Goal: Task Accomplishment & Management: Complete application form

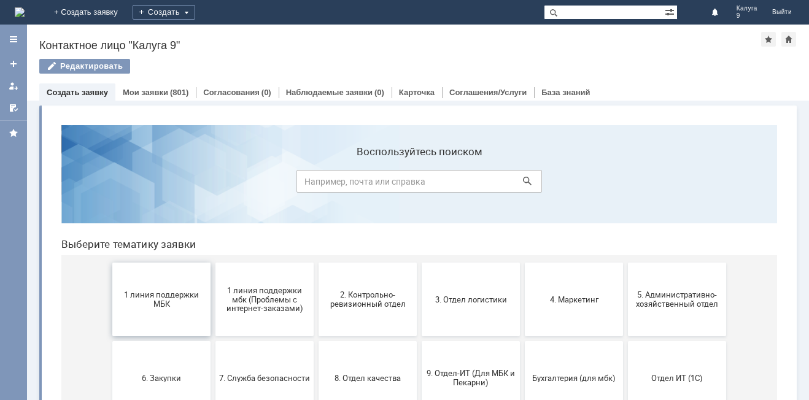
click at [172, 296] on span "1 линия поддержки МБК" at bounding box center [161, 299] width 91 height 18
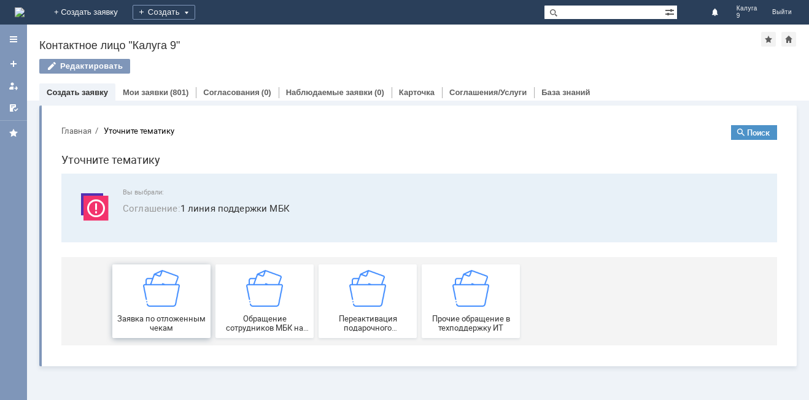
click at [172, 288] on img at bounding box center [161, 288] width 37 height 37
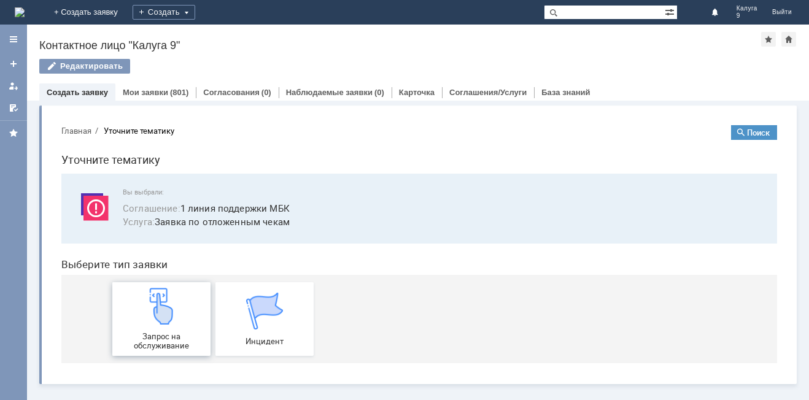
click at [173, 296] on img at bounding box center [161, 306] width 37 height 37
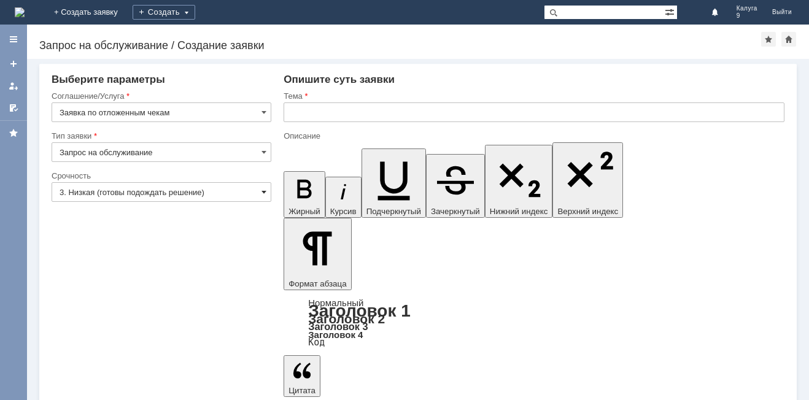
click at [263, 188] on span at bounding box center [263, 192] width 5 height 10
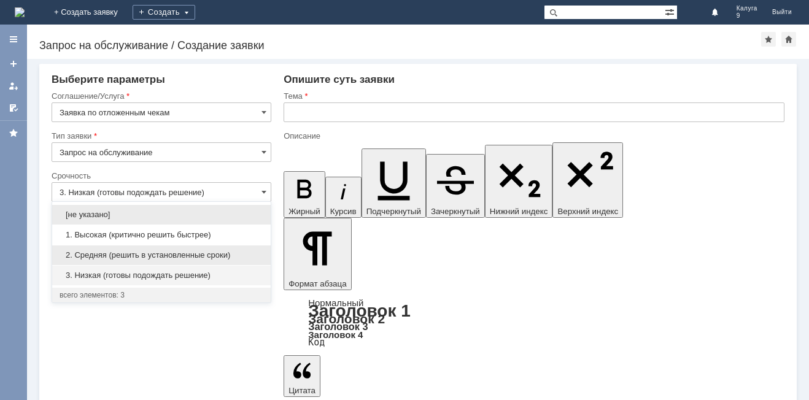
click at [167, 252] on span "2. Средняя (решить в установленные сроки)" at bounding box center [162, 255] width 204 height 10
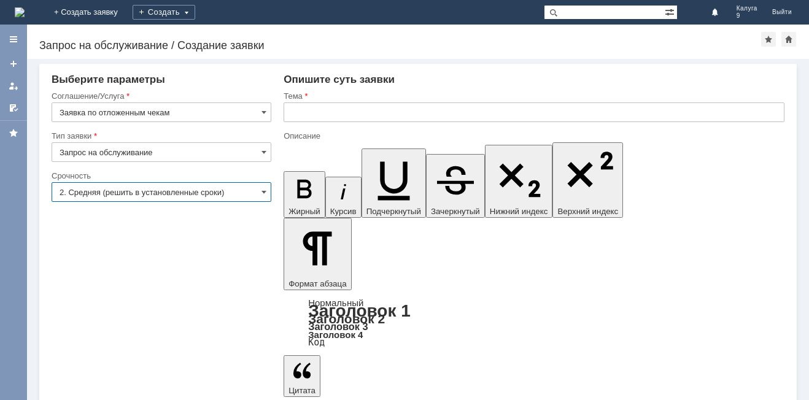
type input "2. Средняя (решить в установленные сроки)"
click at [320, 113] on input "text" at bounding box center [533, 112] width 501 height 20
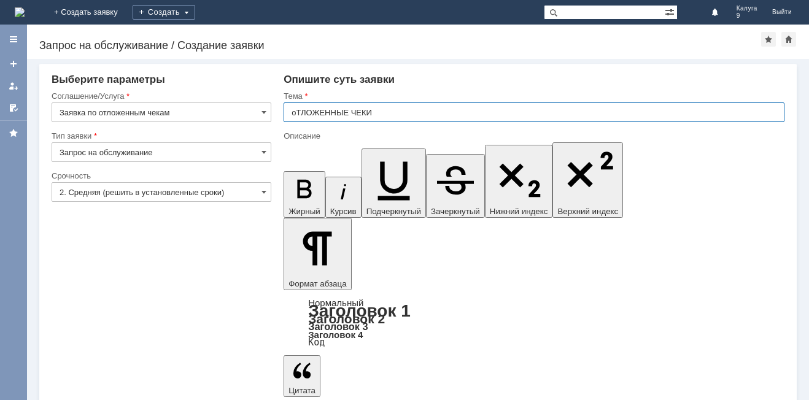
click at [299, 109] on input "оТЛОЖЕННЫЕ ЧЕКИ" at bounding box center [533, 112] width 501 height 20
click at [376, 112] on input "оТЛОЖЕННЫЕ ЧЕКИ" at bounding box center [533, 112] width 501 height 20
click at [297, 110] on input "оТЛОЖЕННЫЕ ЧЕКИ" at bounding box center [533, 112] width 501 height 20
click at [379, 109] on input "оТЛОЖЕННЫЕ ЧЕКИ" at bounding box center [533, 112] width 501 height 20
type input "о"
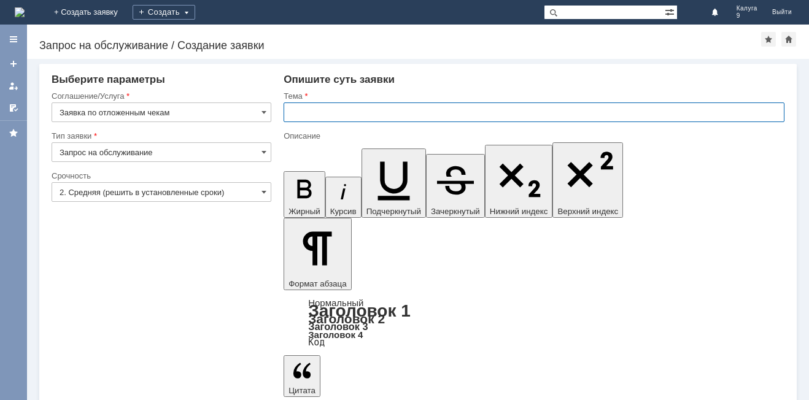
type input "о"
type input "ОТЛОЖЕННЫЕ ЧЕКИ"
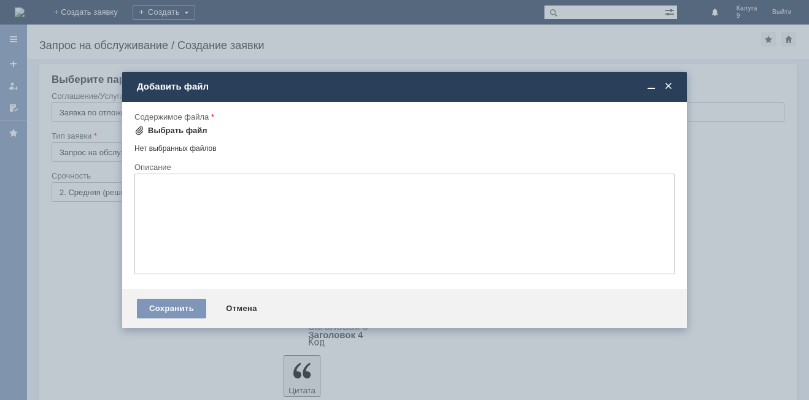
click at [180, 133] on div "Выбрать файл" at bounding box center [178, 131] width 60 height 10
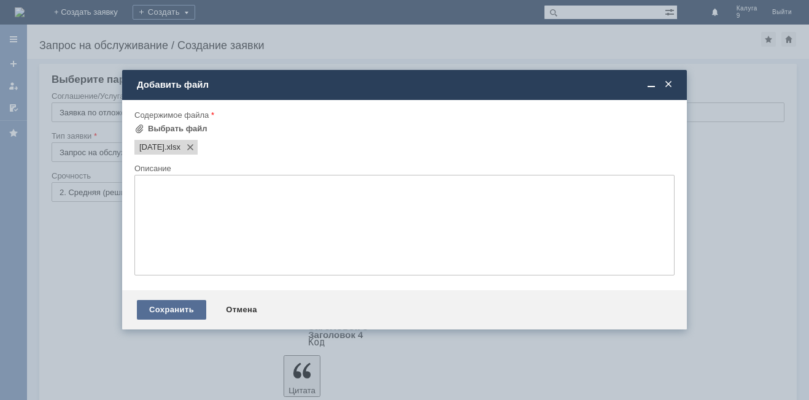
click at [166, 306] on div "Сохранить" at bounding box center [171, 310] width 69 height 20
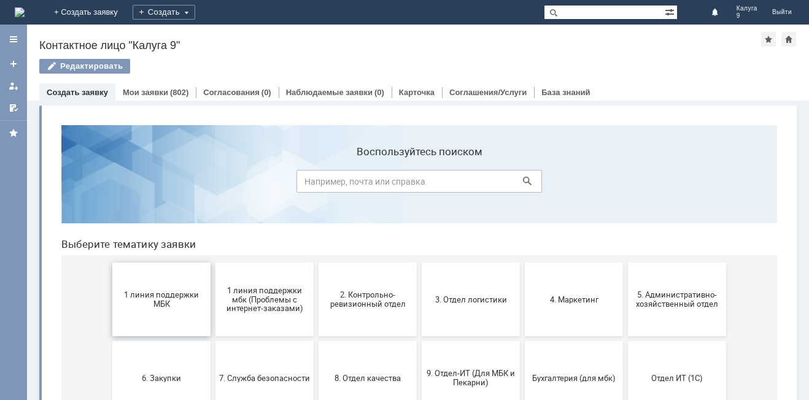
click at [165, 307] on span "1 линия поддержки МБК" at bounding box center [161, 299] width 91 height 18
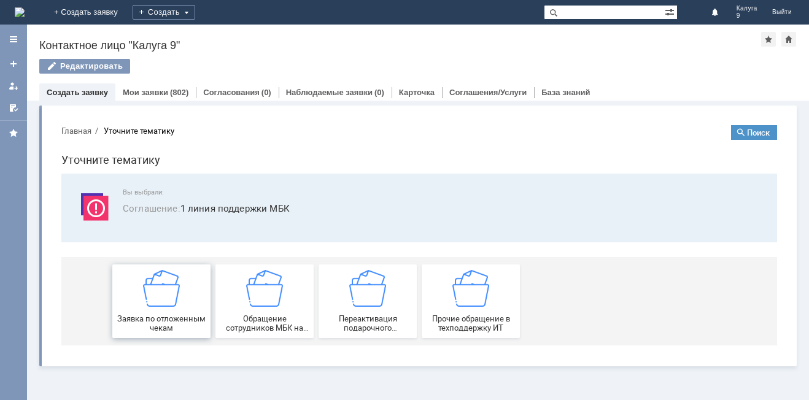
click at [167, 284] on img at bounding box center [161, 288] width 37 height 37
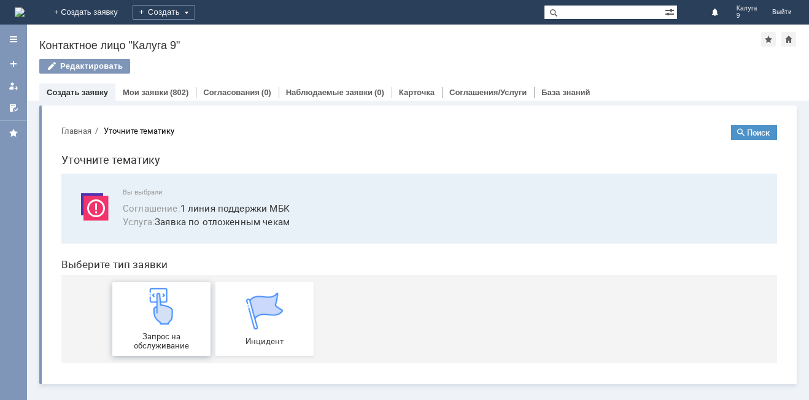
click at [157, 315] on img at bounding box center [161, 306] width 37 height 37
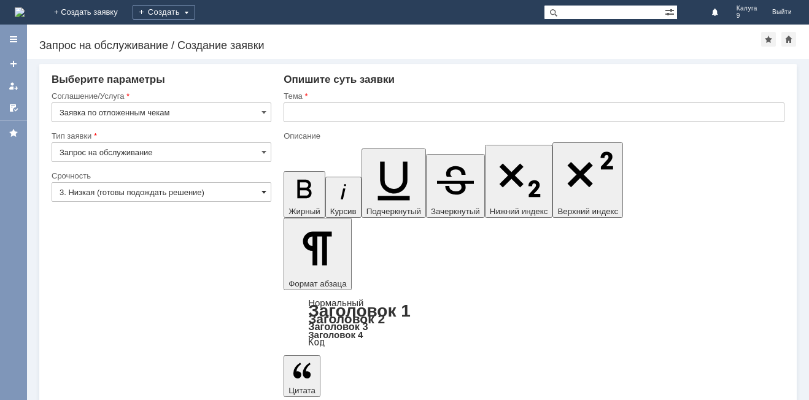
click at [261, 193] on span at bounding box center [263, 192] width 5 height 10
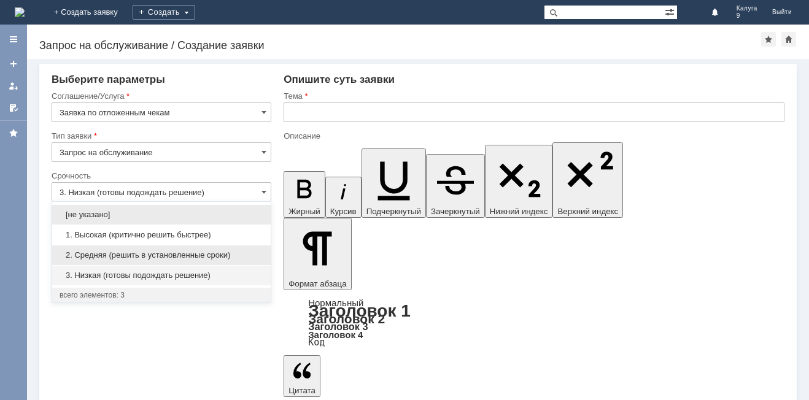
click at [128, 255] on span "2. Средняя (решить в установленные сроки)" at bounding box center [162, 255] width 204 height 10
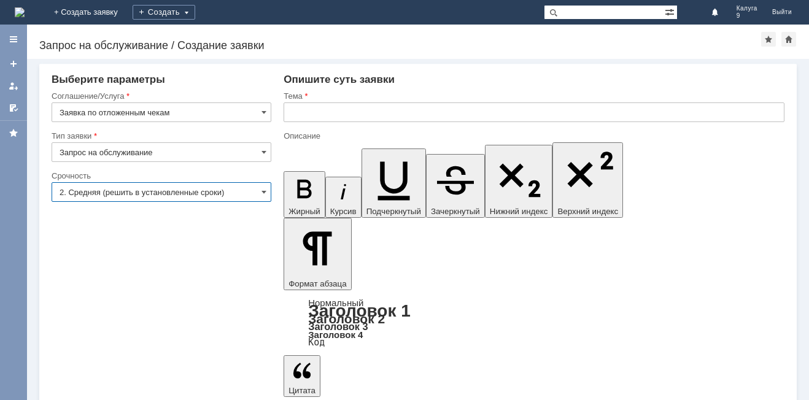
type input "2. Средняя (решить в установленные сроки)"
click at [333, 117] on input "text" at bounding box center [533, 112] width 501 height 20
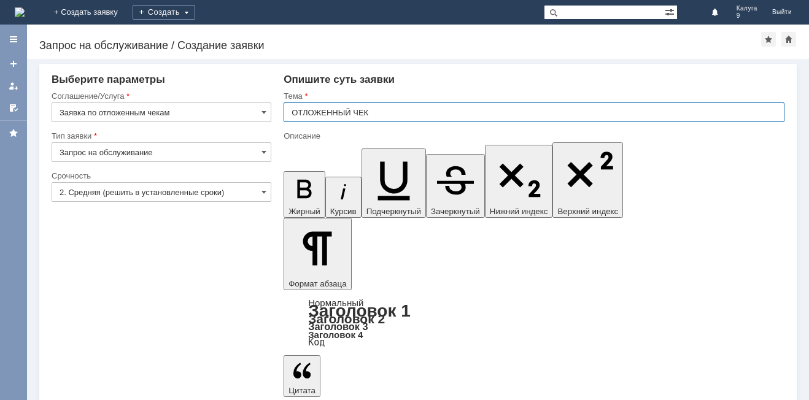
type input "ОТЛОЖЕННЫЙ ЧЕК"
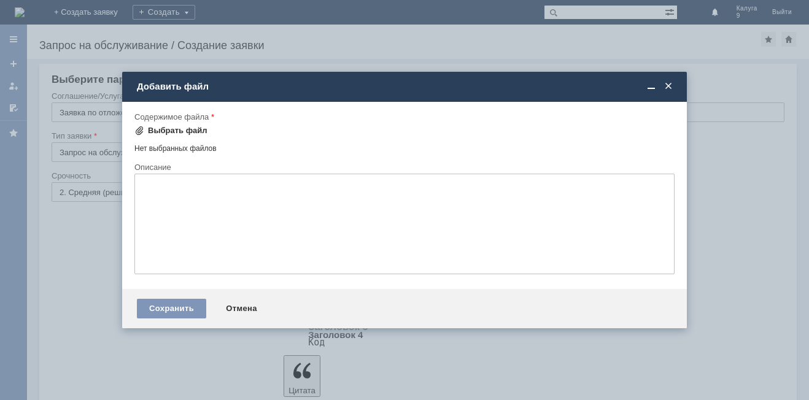
click at [178, 130] on div "Выбрать файл" at bounding box center [178, 131] width 60 height 10
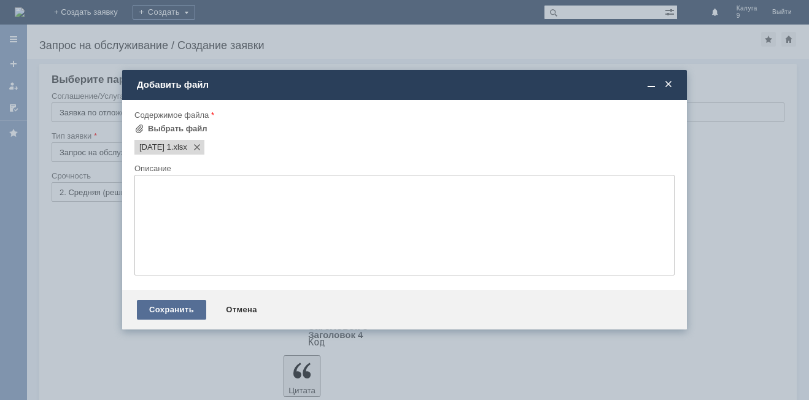
click at [188, 309] on div "Сохранить" at bounding box center [171, 310] width 69 height 20
